Goal: Transaction & Acquisition: Purchase product/service

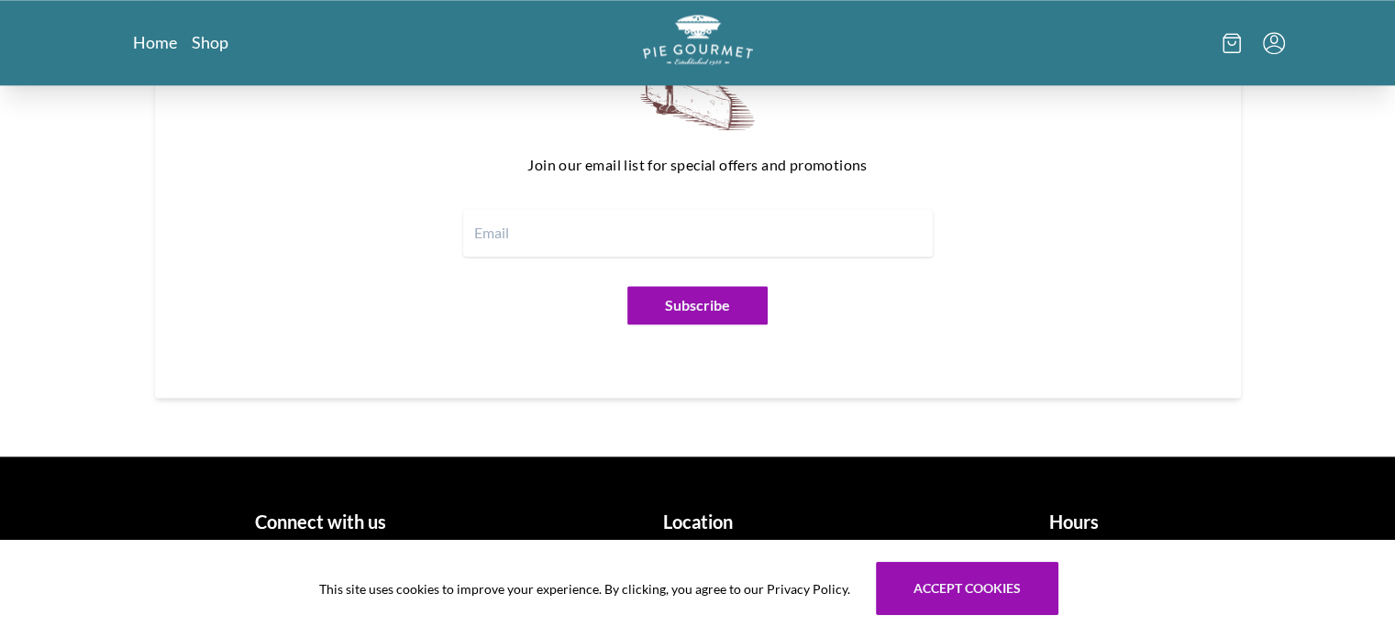
scroll to position [2315, 0]
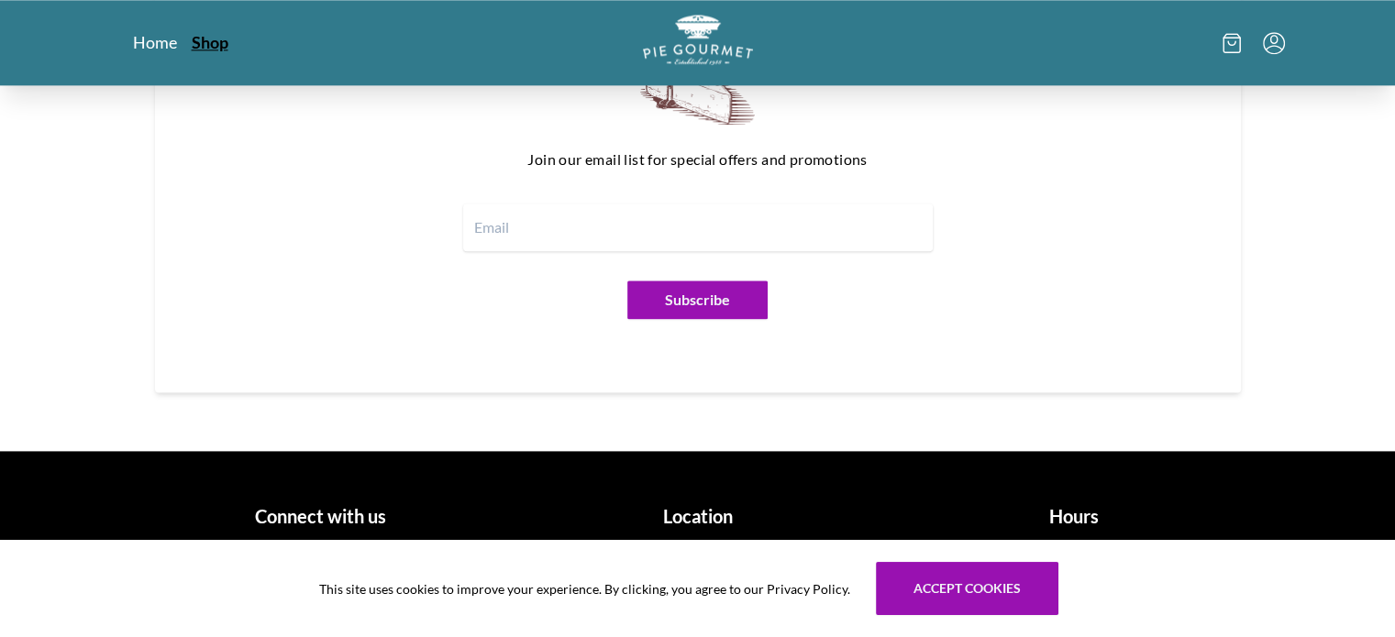
click at [220, 50] on link "Shop" at bounding box center [210, 42] width 37 height 22
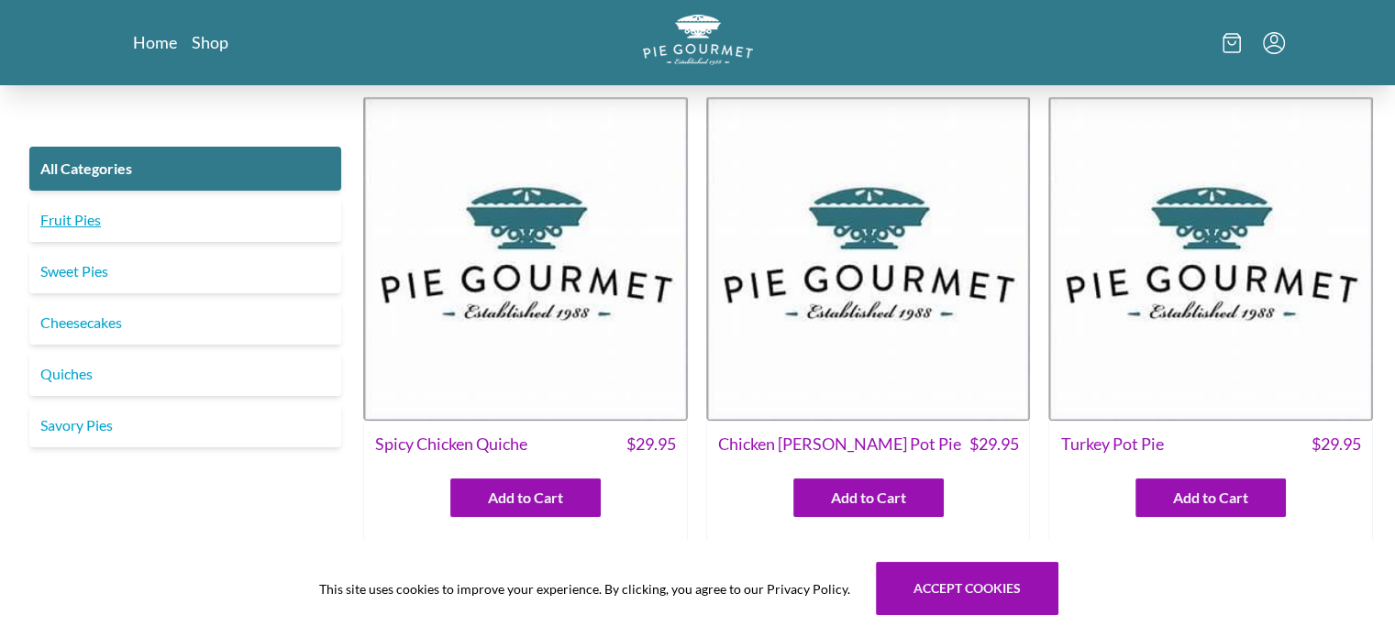
click at [166, 232] on link "Fruit Pies" at bounding box center [185, 220] width 312 height 44
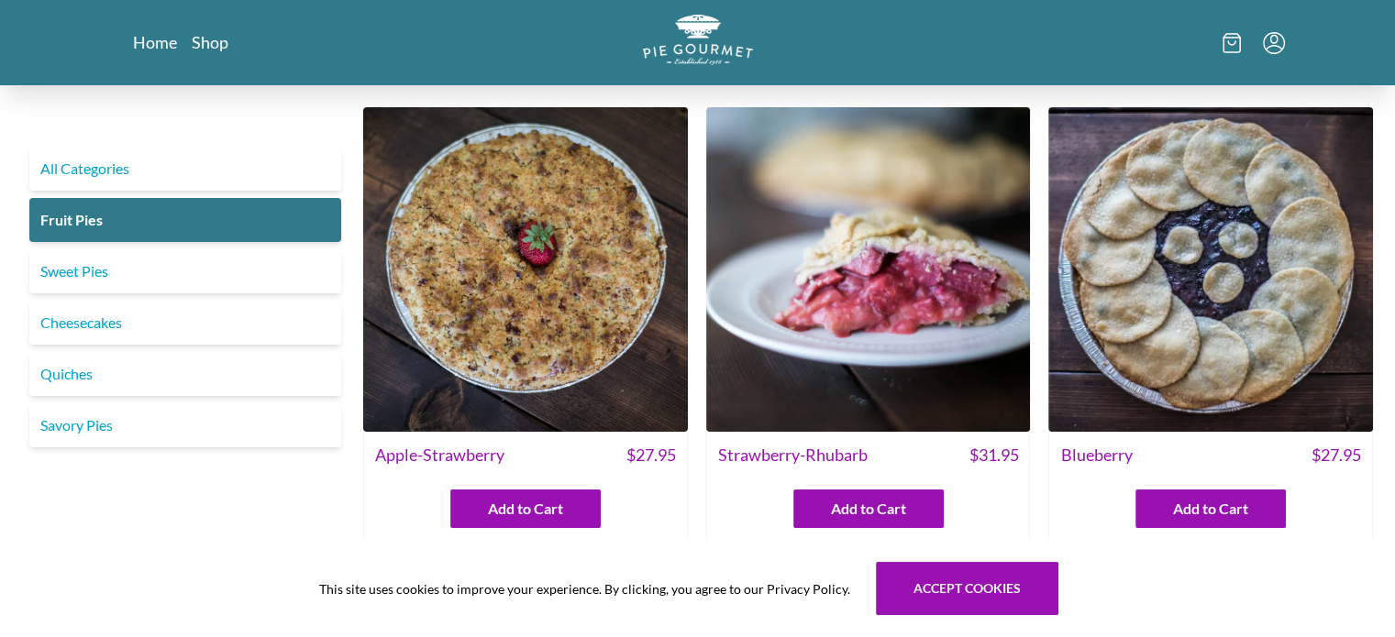
click at [906, 308] on img at bounding box center [868, 269] width 325 height 325
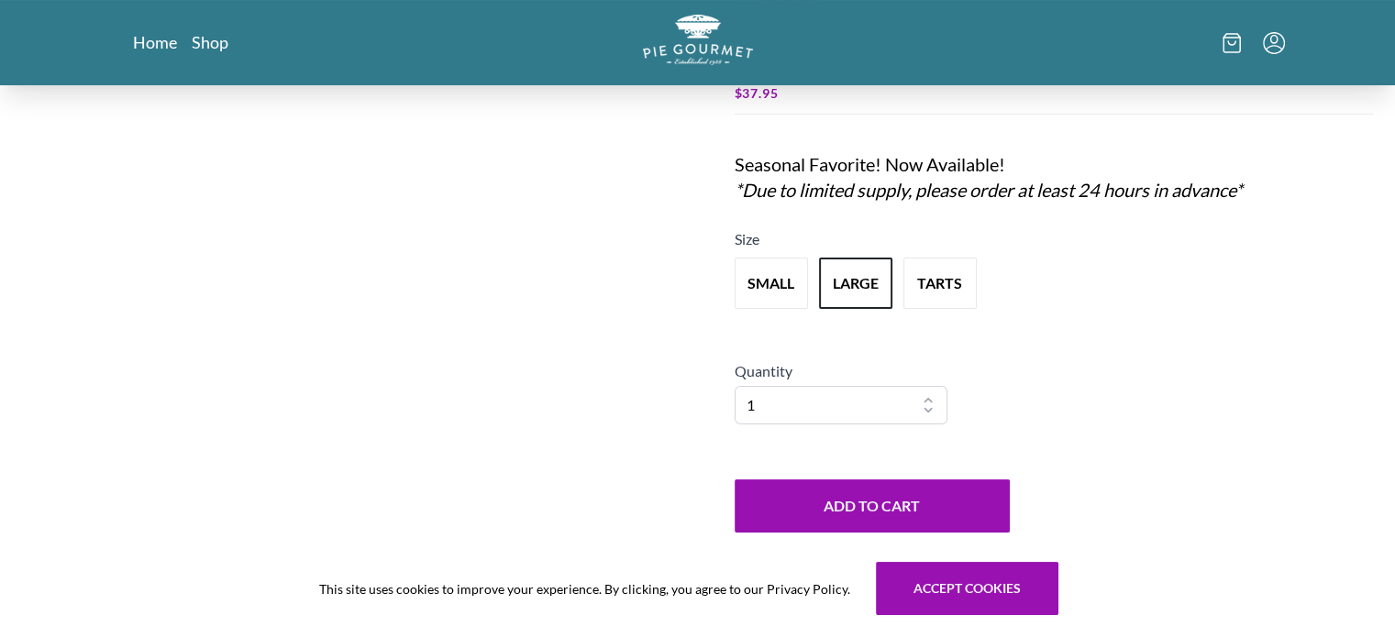
scroll to position [139, 0]
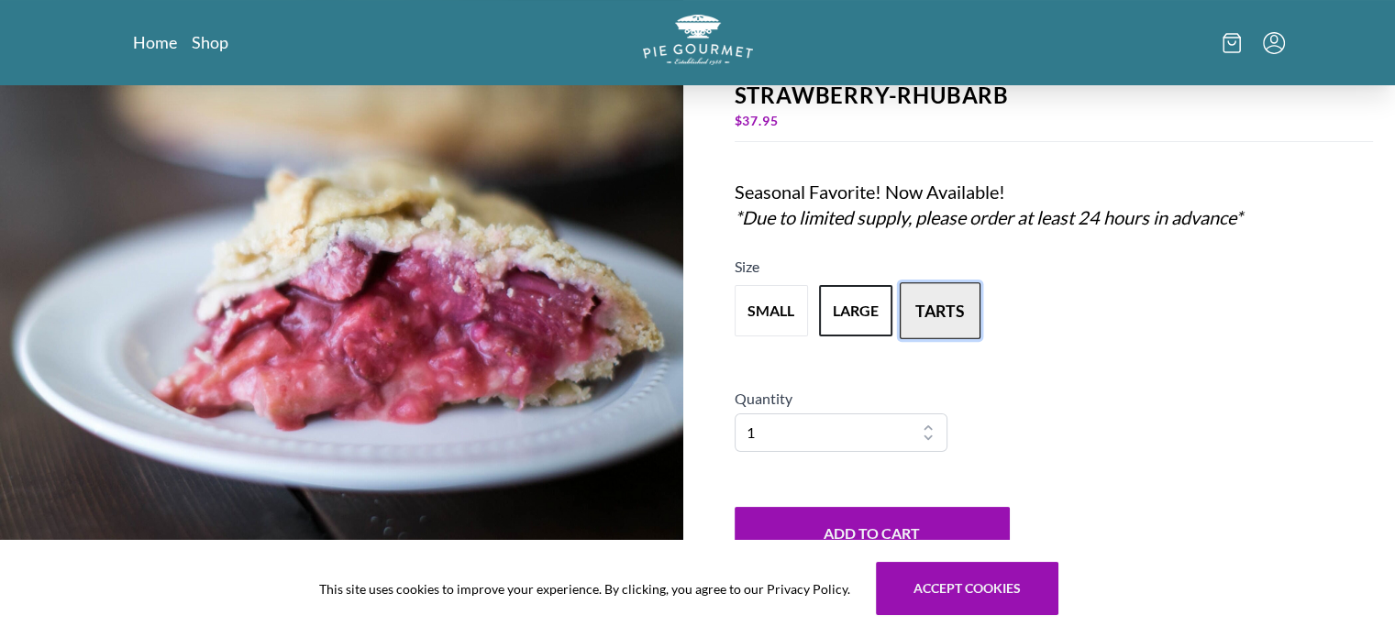
click at [930, 306] on button "tarts" at bounding box center [940, 310] width 81 height 57
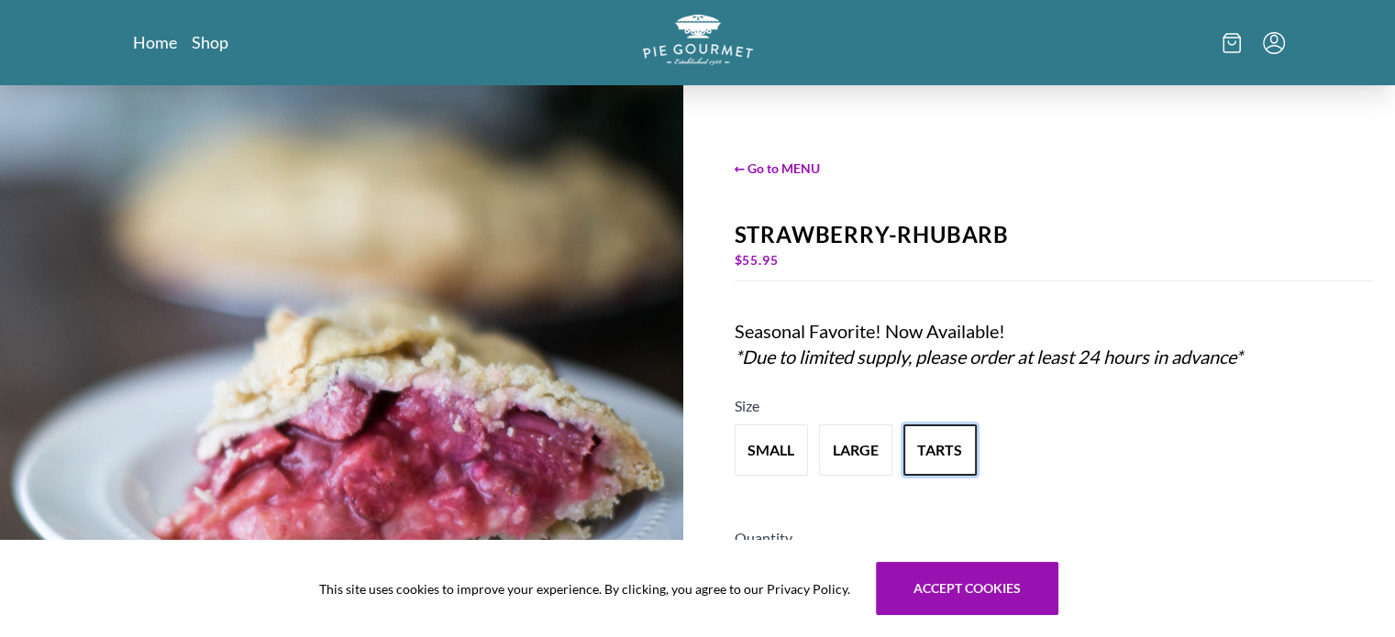
scroll to position [0, 0]
click at [858, 432] on button "large" at bounding box center [855, 450] width 81 height 57
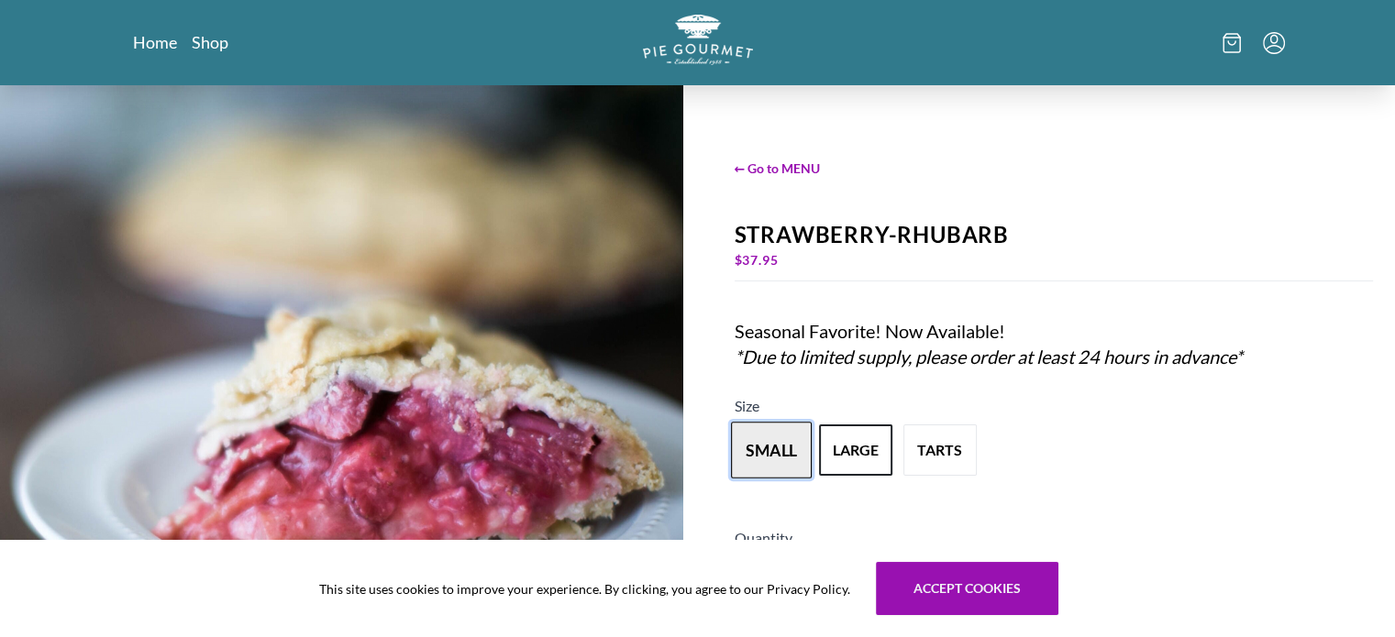
click at [785, 436] on button "small" at bounding box center [771, 450] width 81 height 57
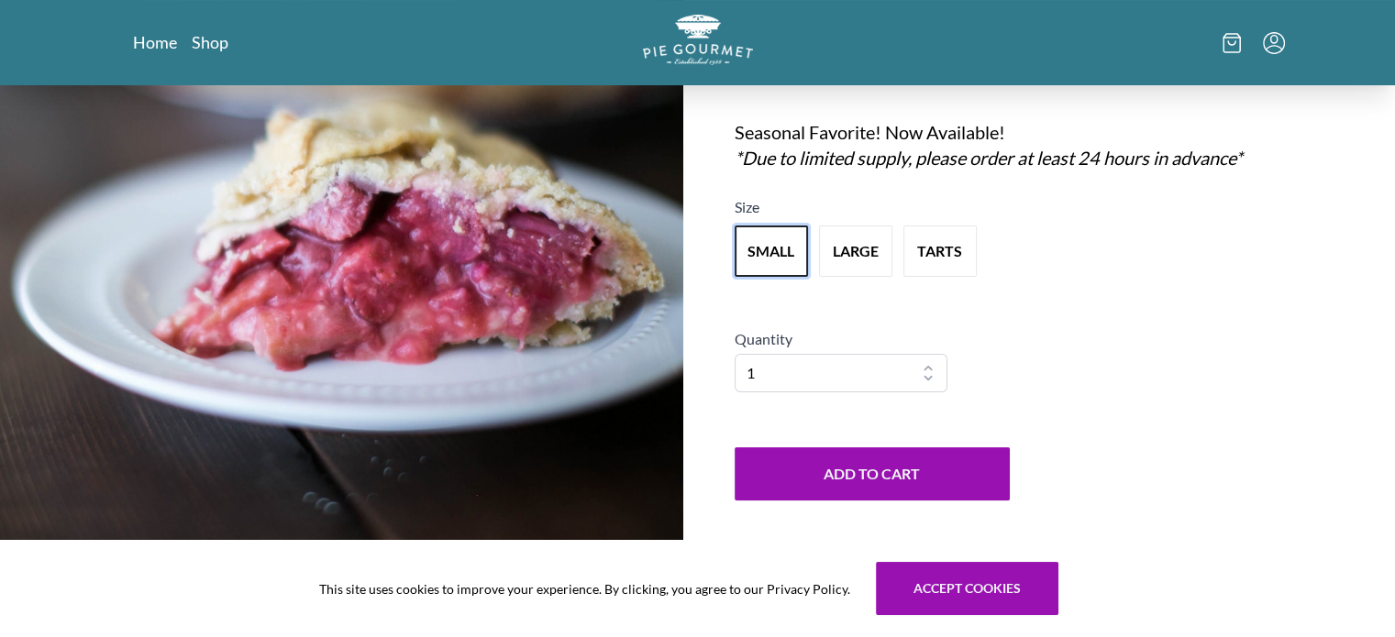
scroll to position [323, 0]
